Goal: Obtain resource: Obtain resource

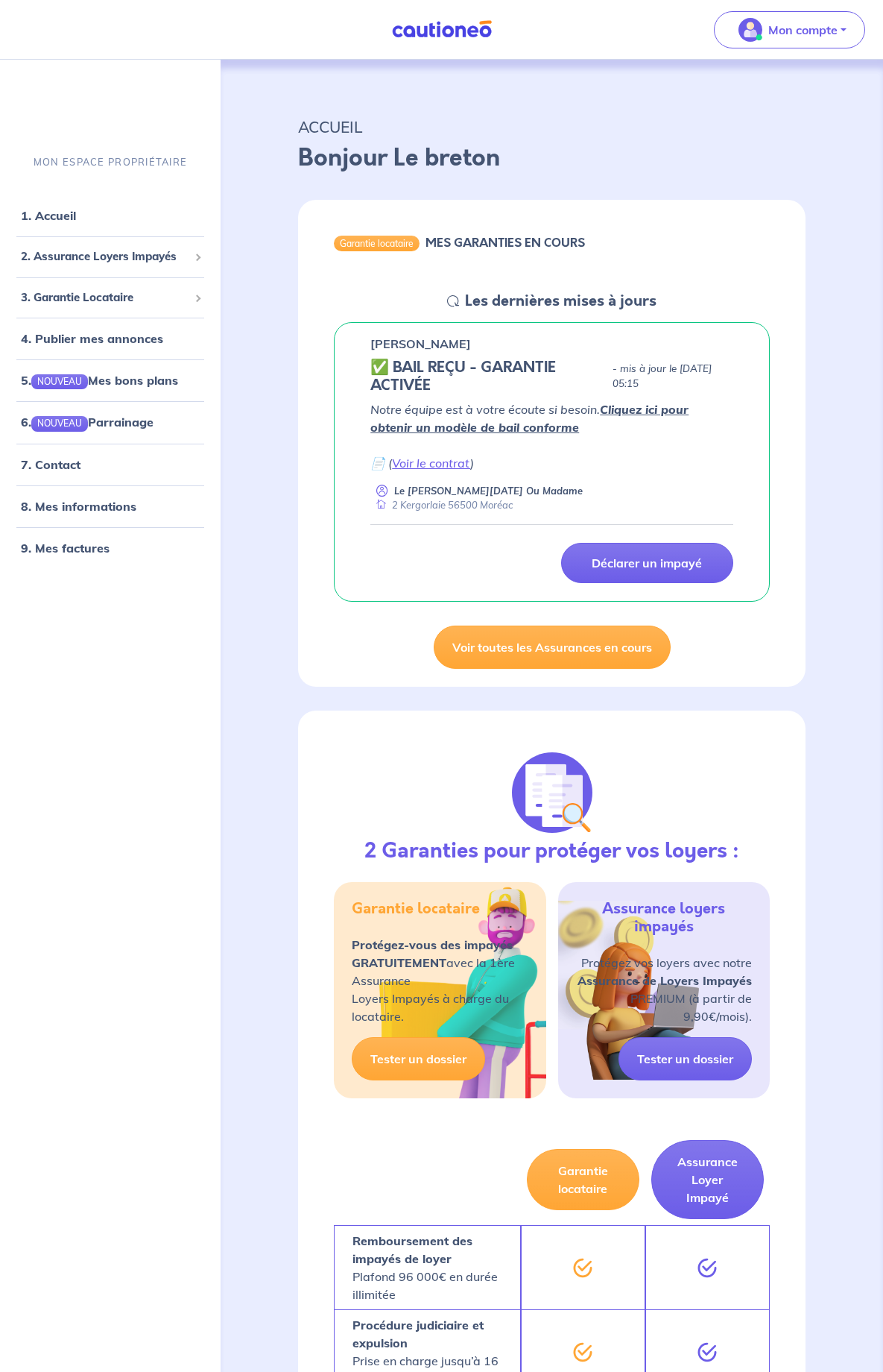
click at [640, 411] on link "Cliquez ici pour obtenir un modèle de bail conforme" at bounding box center [529, 418] width 318 height 32
click at [66, 463] on link "7. Contact" at bounding box center [50, 464] width 58 height 15
